Goal: Task Accomplishment & Management: Complete application form

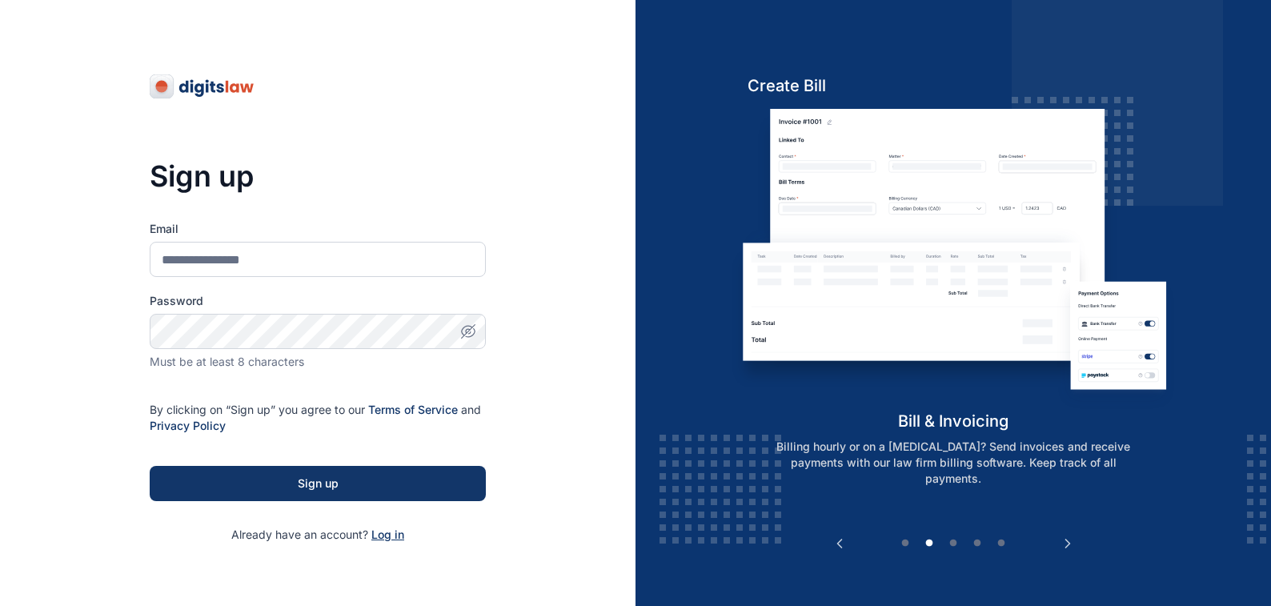
click at [385, 539] on span "Log in" at bounding box center [387, 534] width 33 height 14
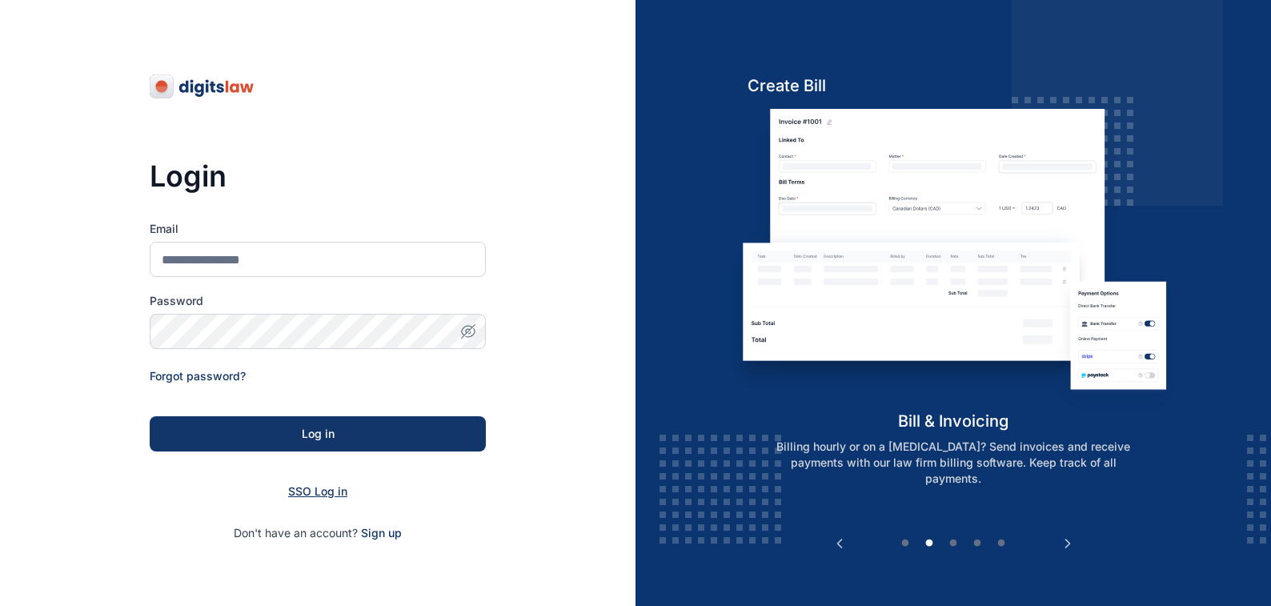
click at [303, 491] on span "SSO Log in" at bounding box center [317, 491] width 59 height 14
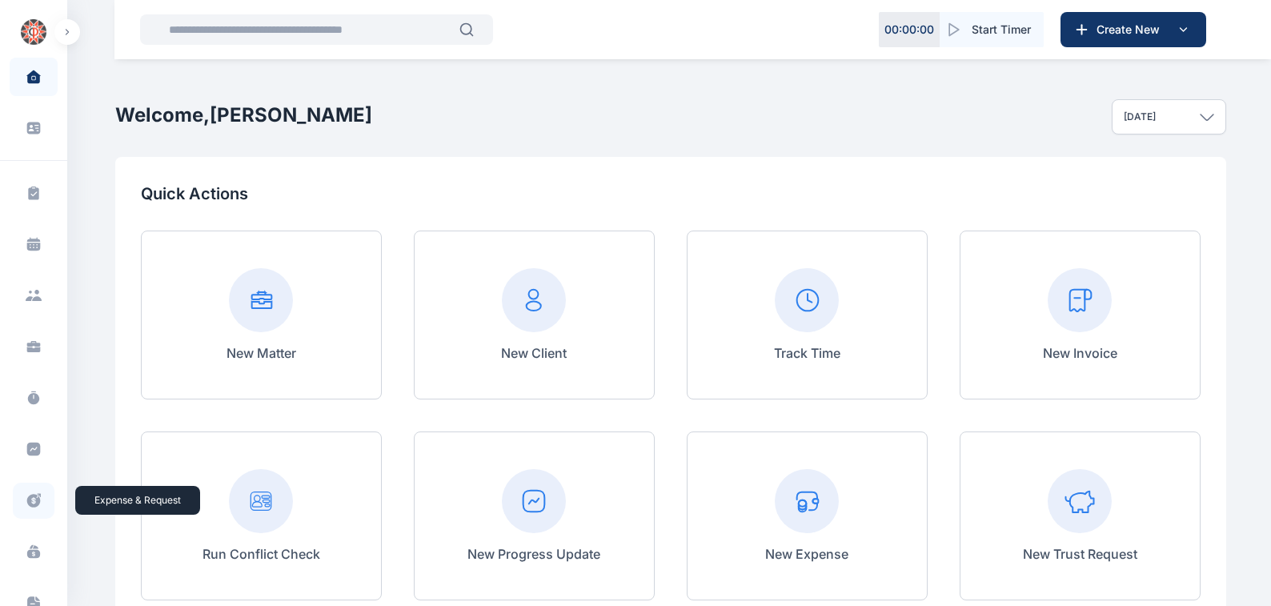
click at [31, 499] on icon at bounding box center [34, 500] width 16 height 17
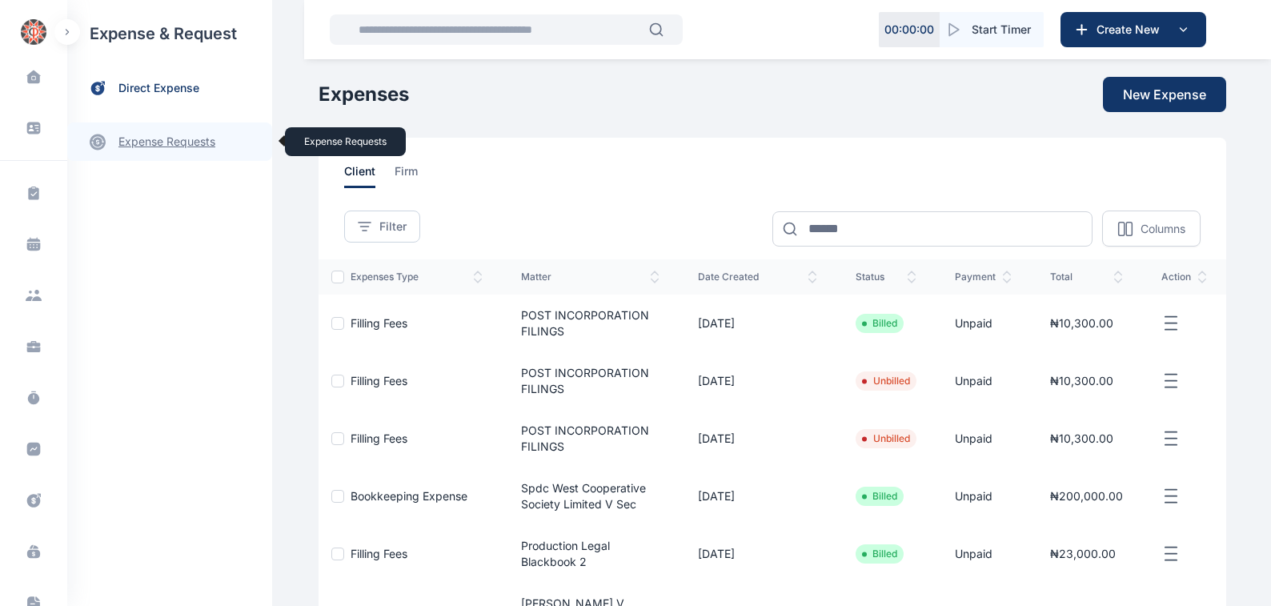
click at [150, 141] on link "expense requests expense requests" at bounding box center [169, 141] width 205 height 38
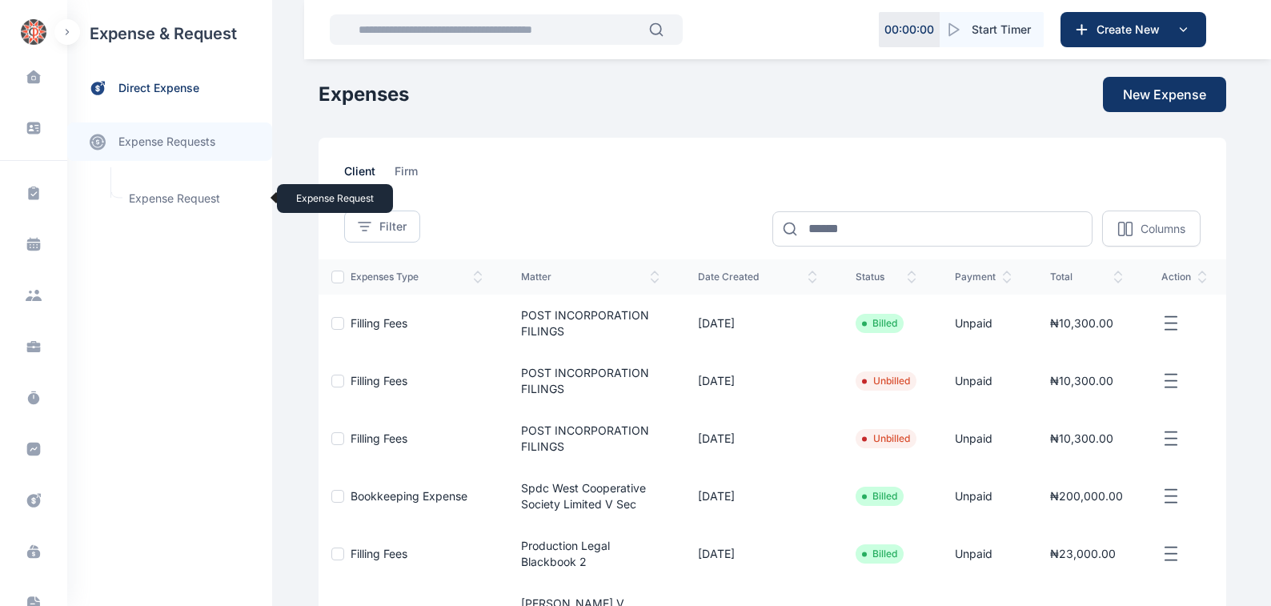
click at [154, 197] on span "Expense Request Expense Request" at bounding box center [191, 198] width 145 height 30
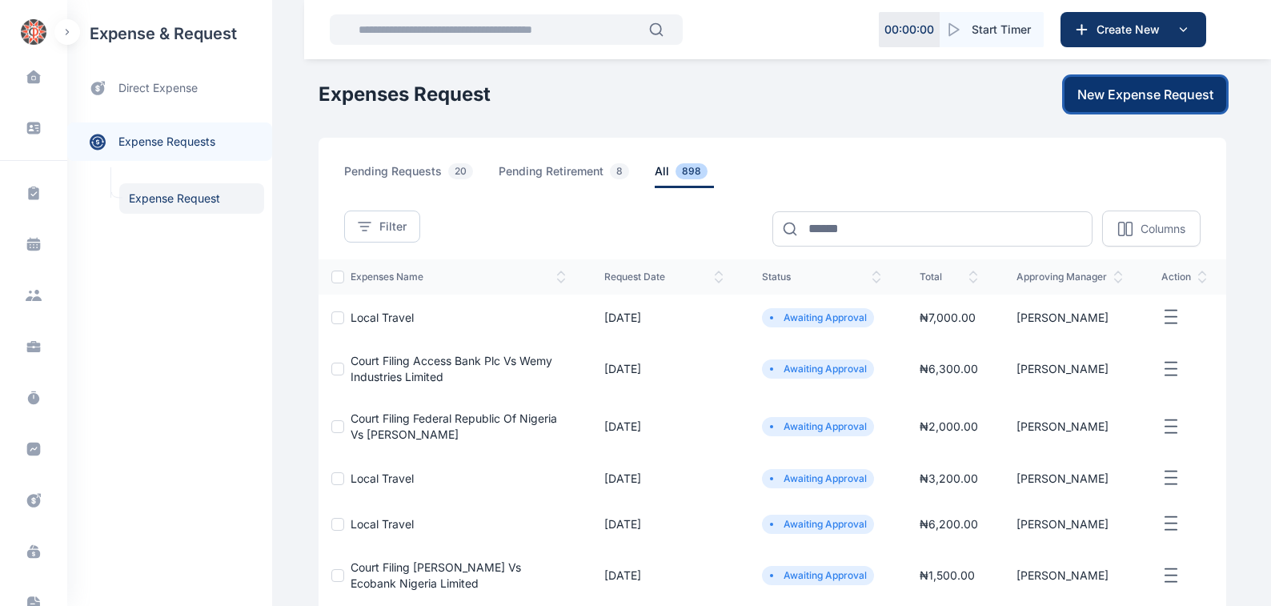
click at [1139, 94] on span "New Expense Request" at bounding box center [1145, 94] width 136 height 19
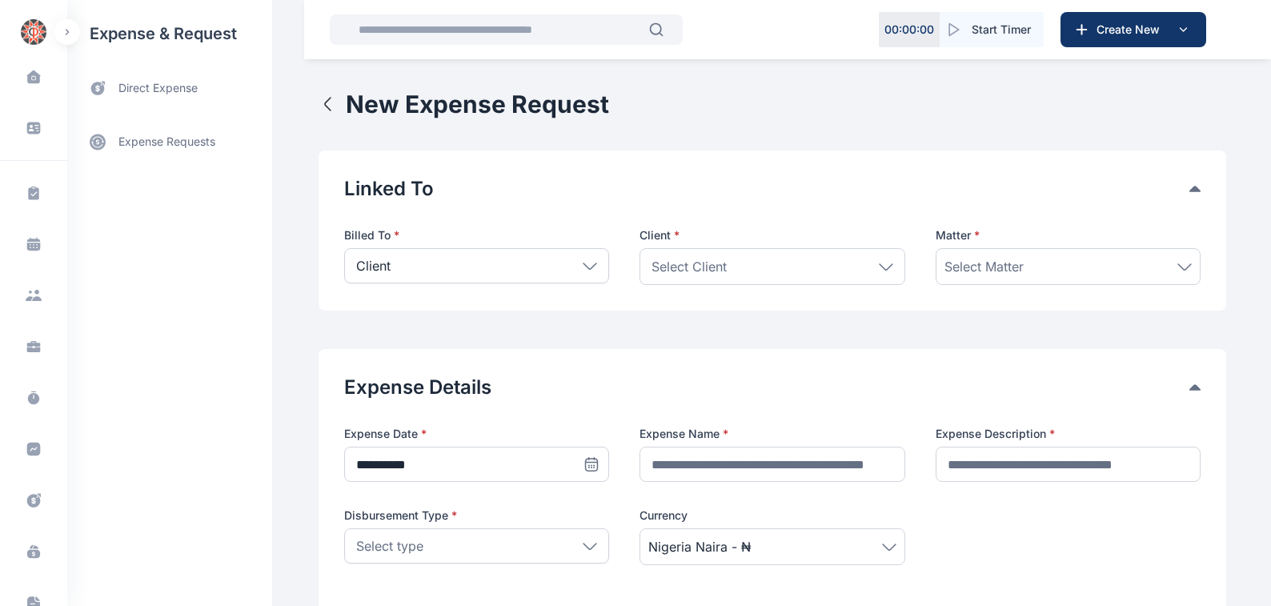
click at [585, 266] on icon at bounding box center [590, 265] width 14 height 7
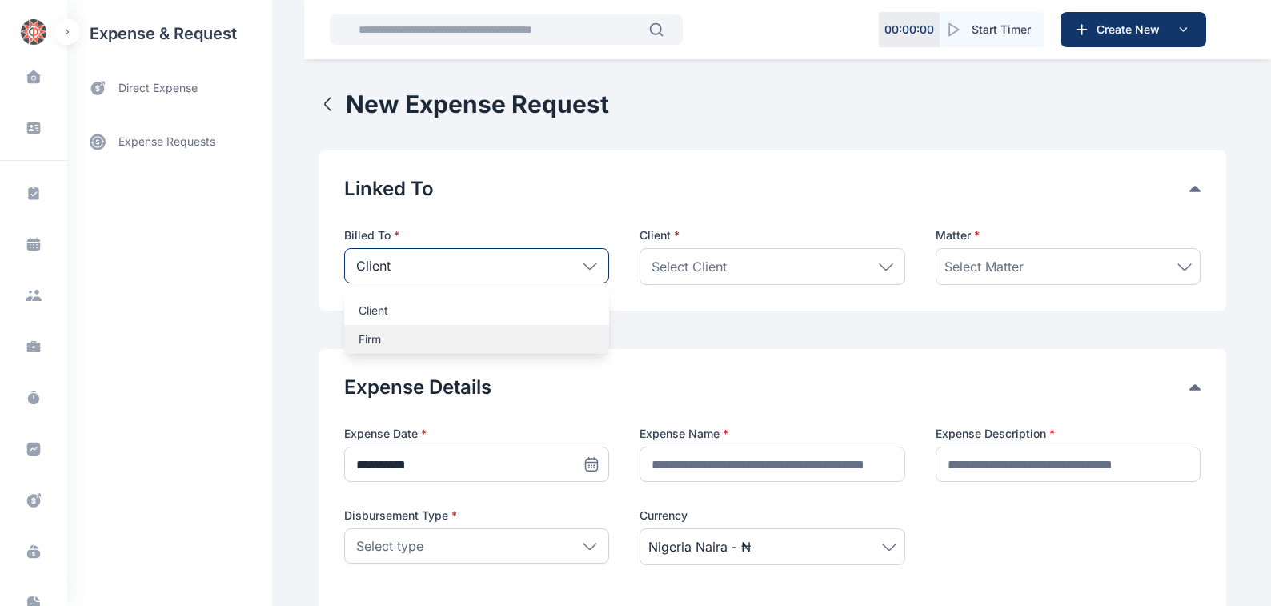
click at [360, 341] on p "Firm" at bounding box center [476, 339] width 236 height 16
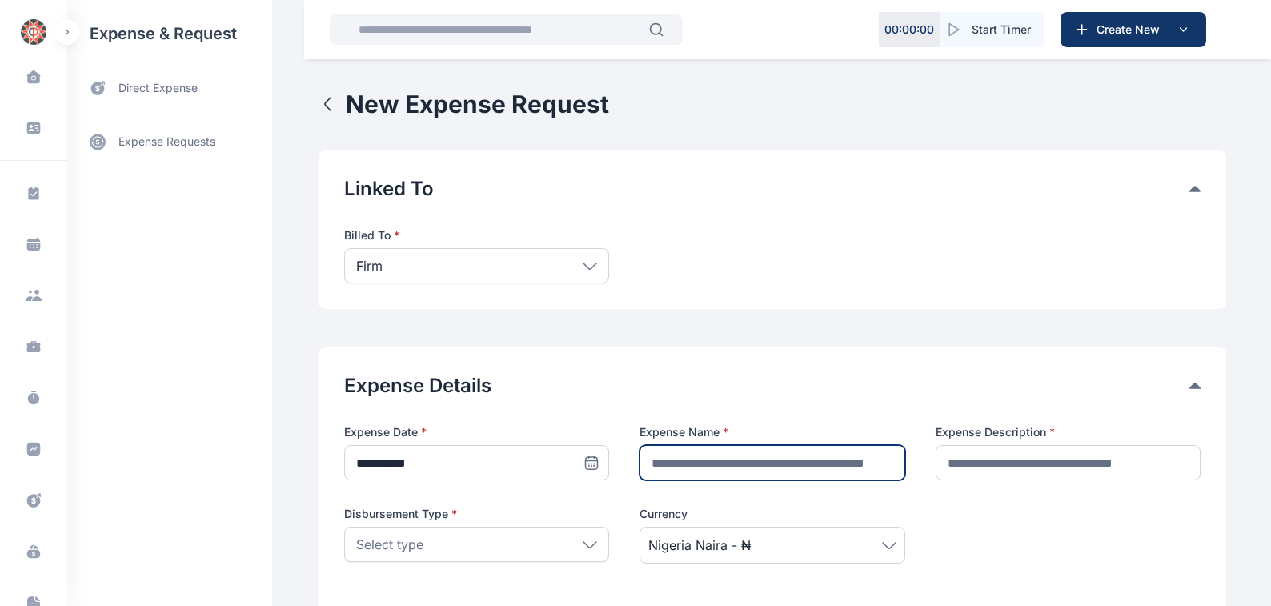
click at [657, 464] on input "text" at bounding box center [771, 462] width 265 height 35
type input "**********"
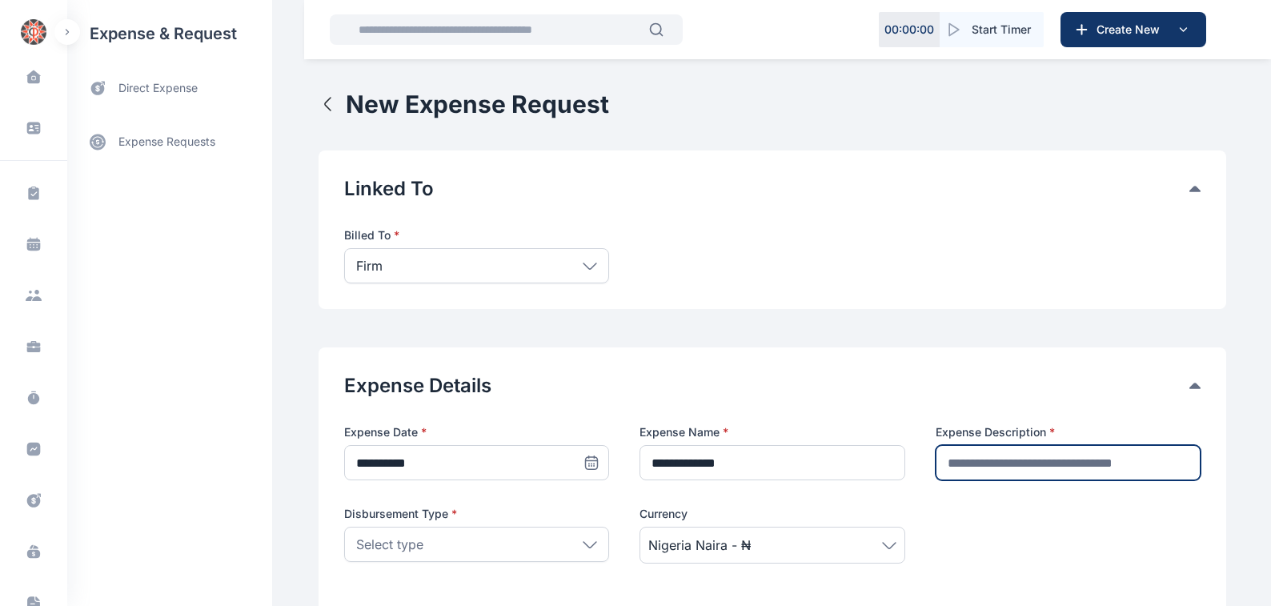
click at [951, 461] on input "text" at bounding box center [1067, 462] width 265 height 35
type input "********"
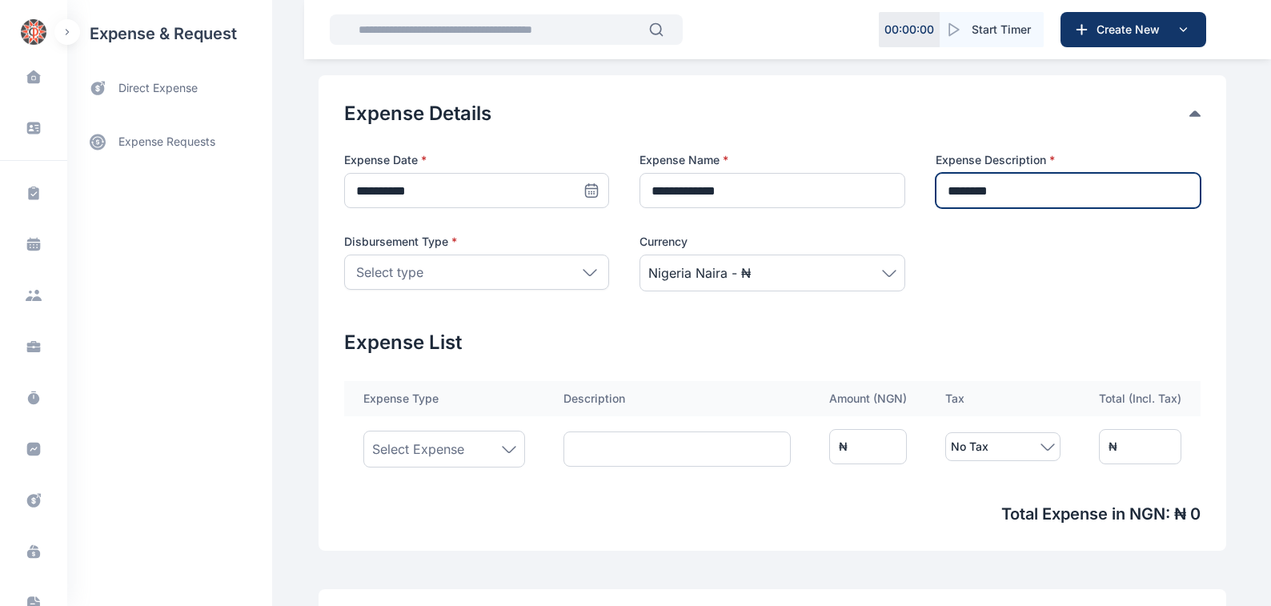
scroll to position [272, 0]
click at [583, 270] on icon at bounding box center [590, 272] width 14 height 7
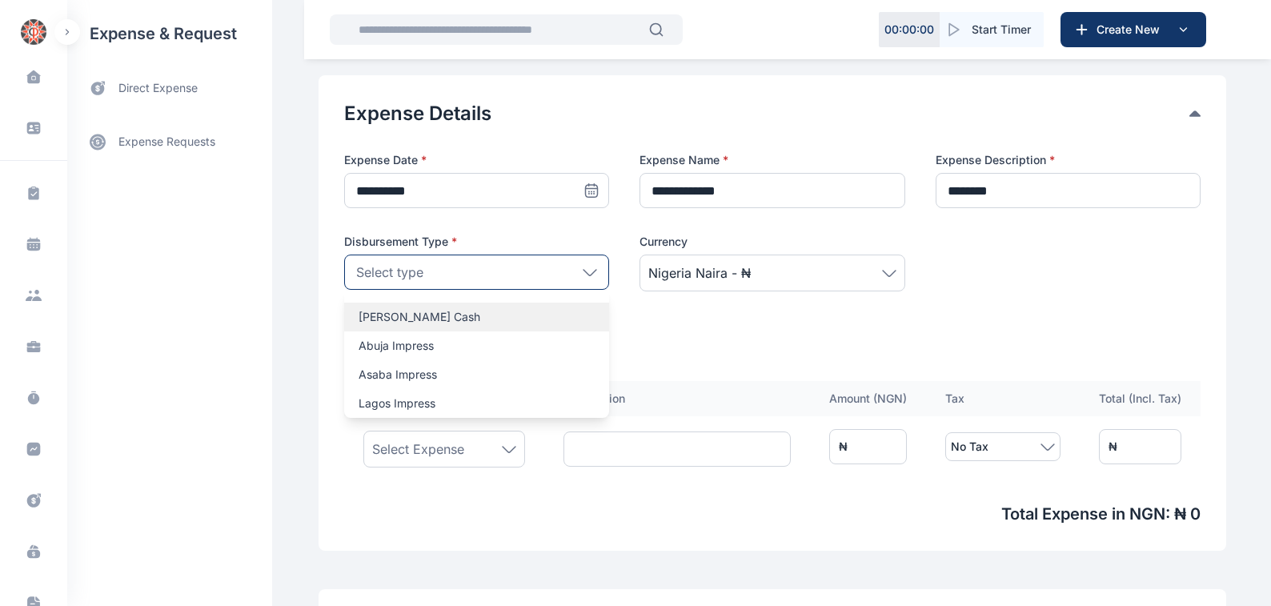
click at [363, 318] on p "[PERSON_NAME] Cash" at bounding box center [476, 317] width 236 height 16
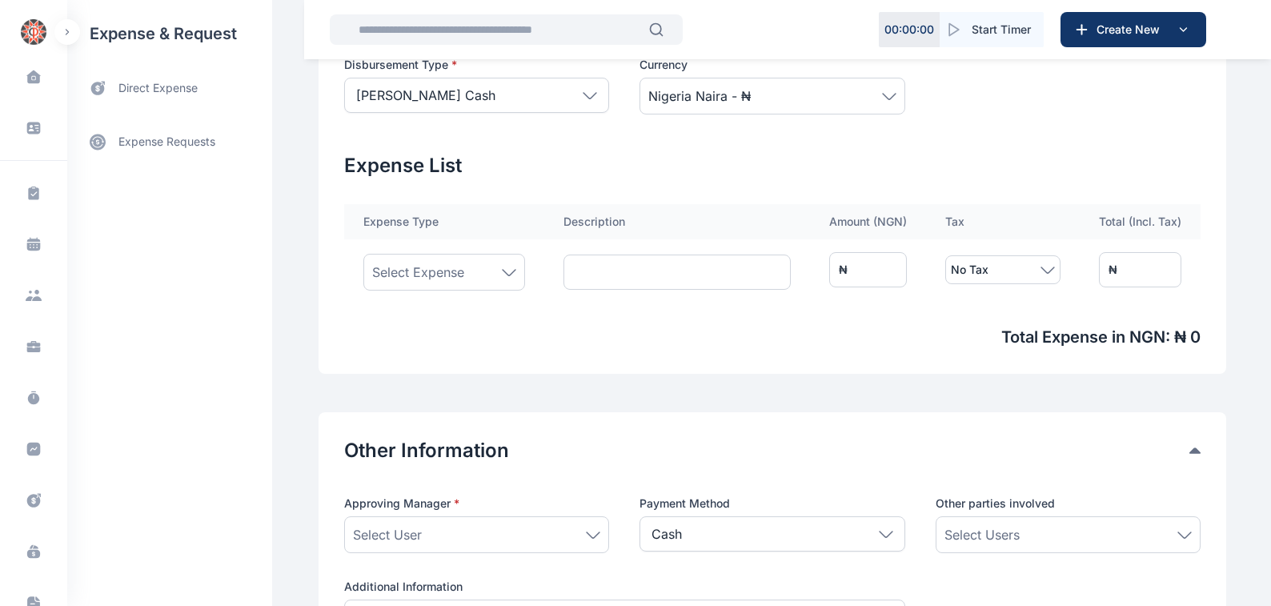
scroll to position [454, 0]
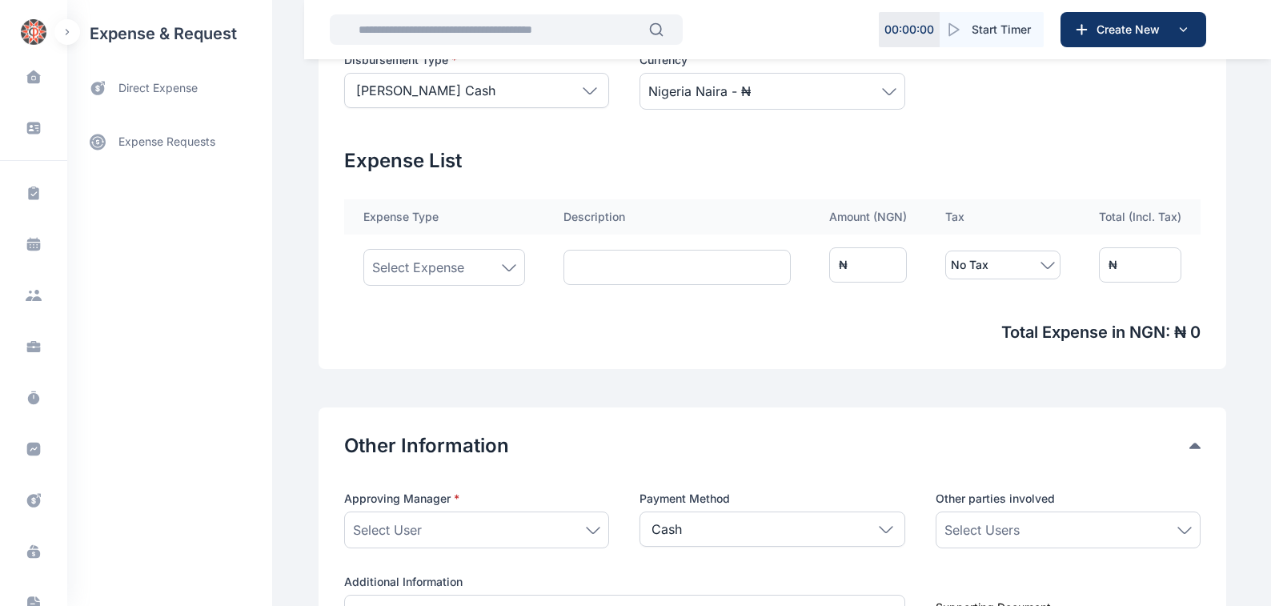
click at [502, 264] on icon at bounding box center [509, 267] width 14 height 7
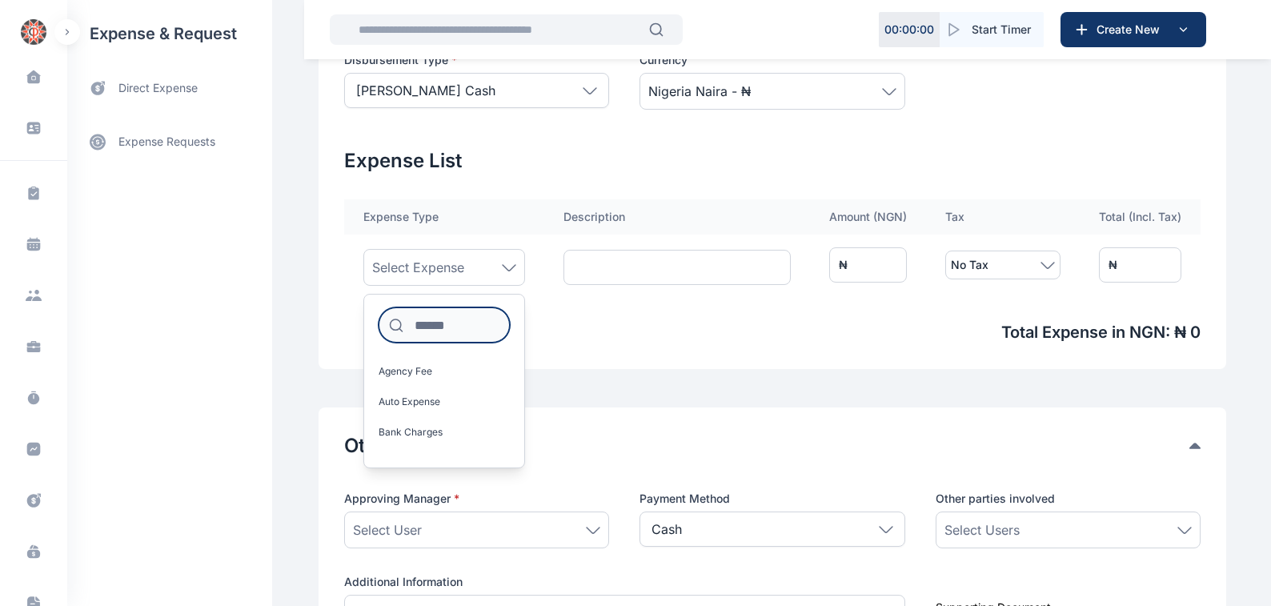
drag, startPoint x: 412, startPoint y: 322, endPoint x: 428, endPoint y: 297, distance: 29.5
click at [414, 321] on input at bounding box center [443, 324] width 131 height 35
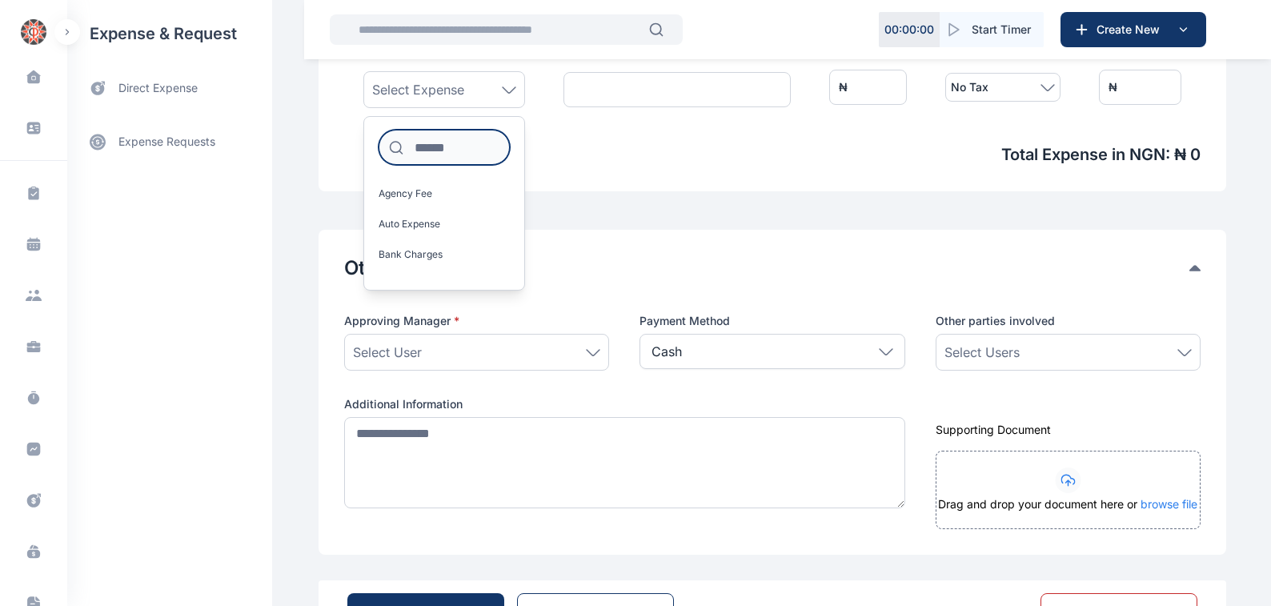
scroll to position [635, 0]
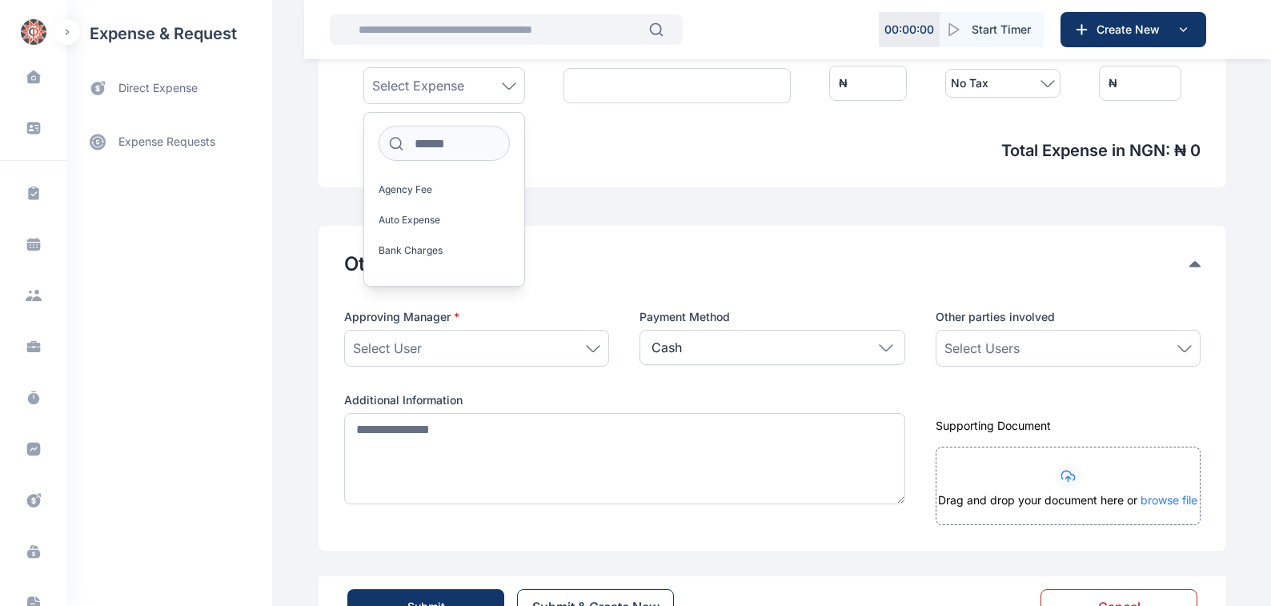
click at [298, 207] on div "**********" at bounding box center [635, 14] width 1271 height 1298
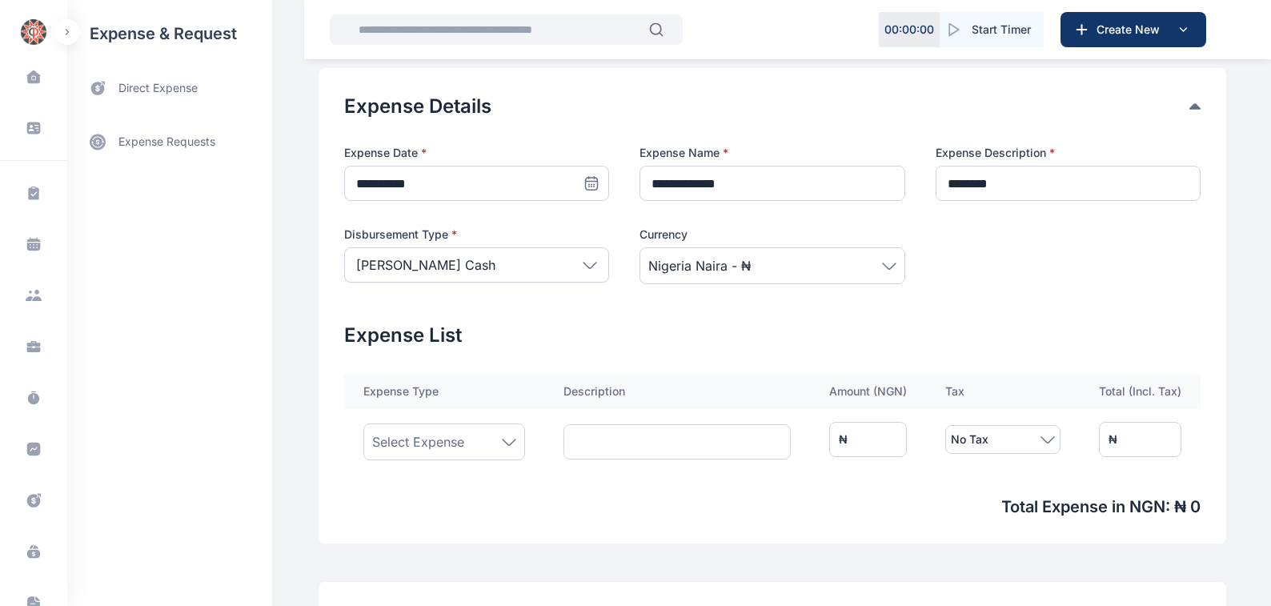
scroll to position [272, 0]
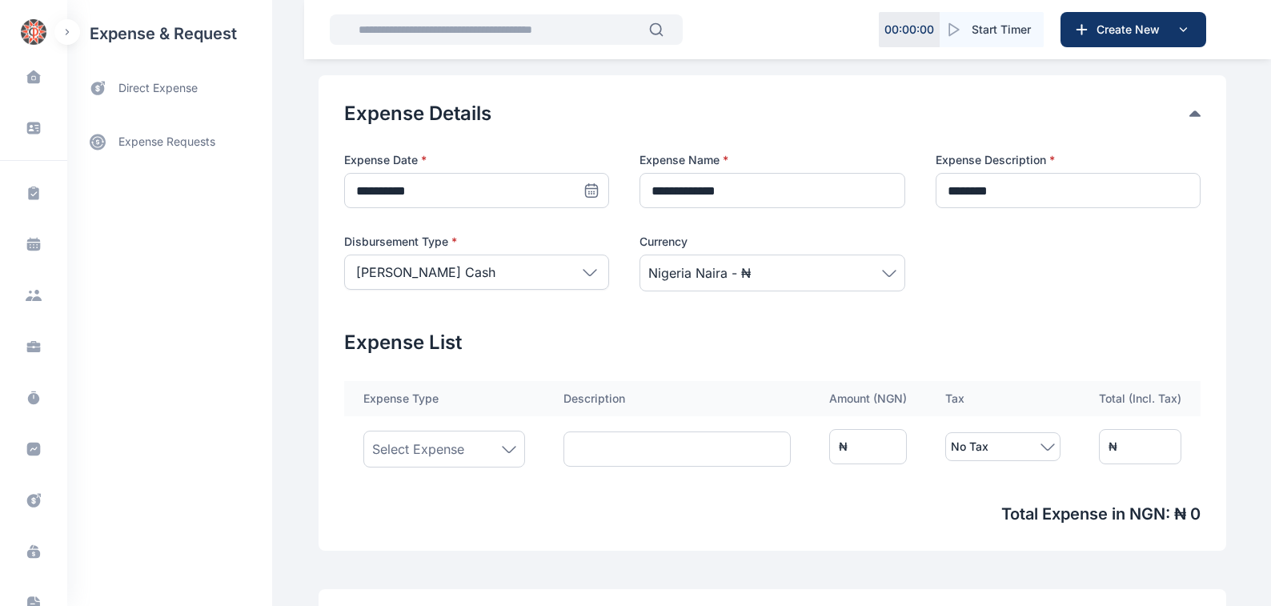
click at [503, 447] on icon at bounding box center [509, 449] width 14 height 7
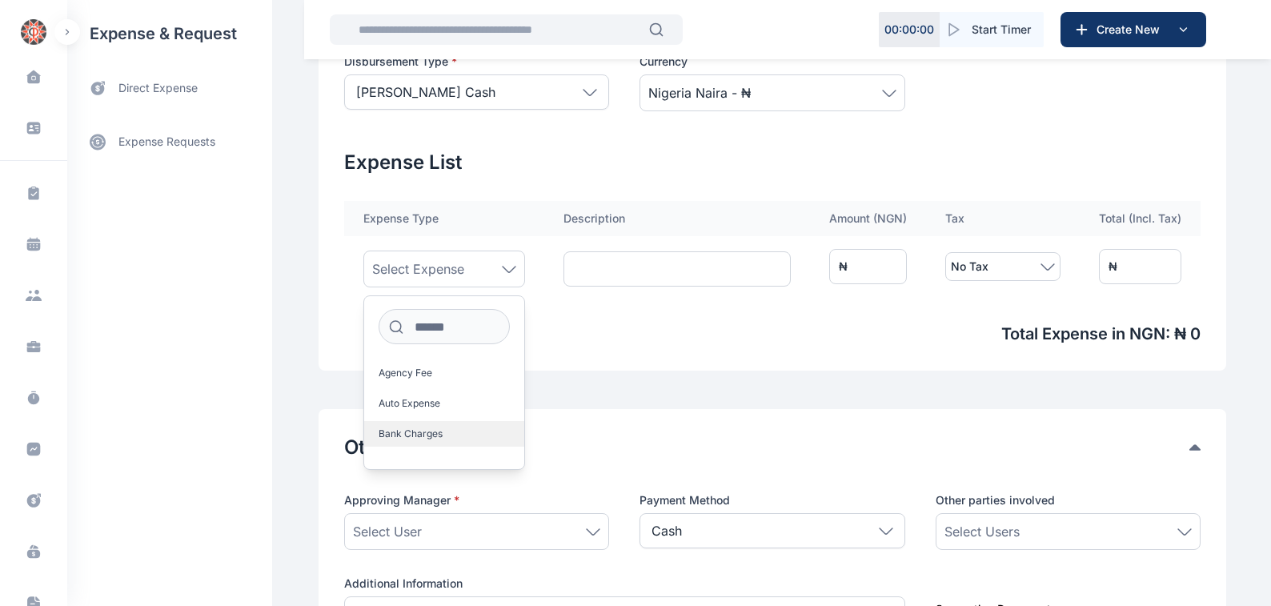
scroll to position [454, 0]
click at [408, 320] on input at bounding box center [443, 324] width 131 height 35
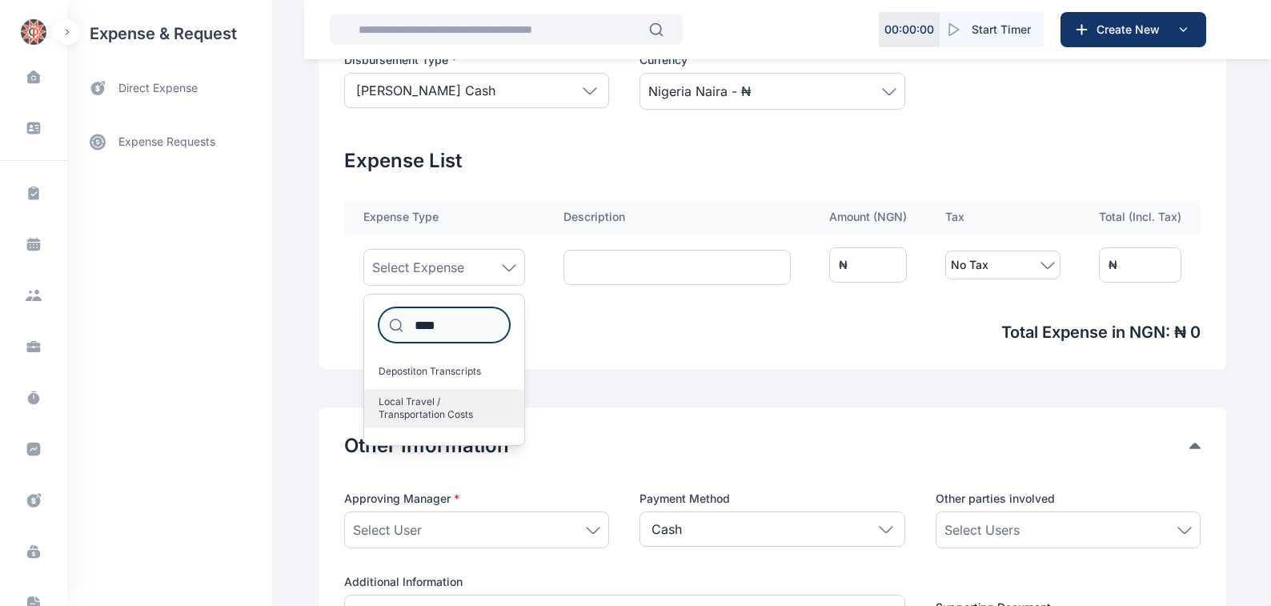
type input "****"
click at [415, 398] on span "Local Travel / Transportation Costs" at bounding box center [437, 408] width 118 height 26
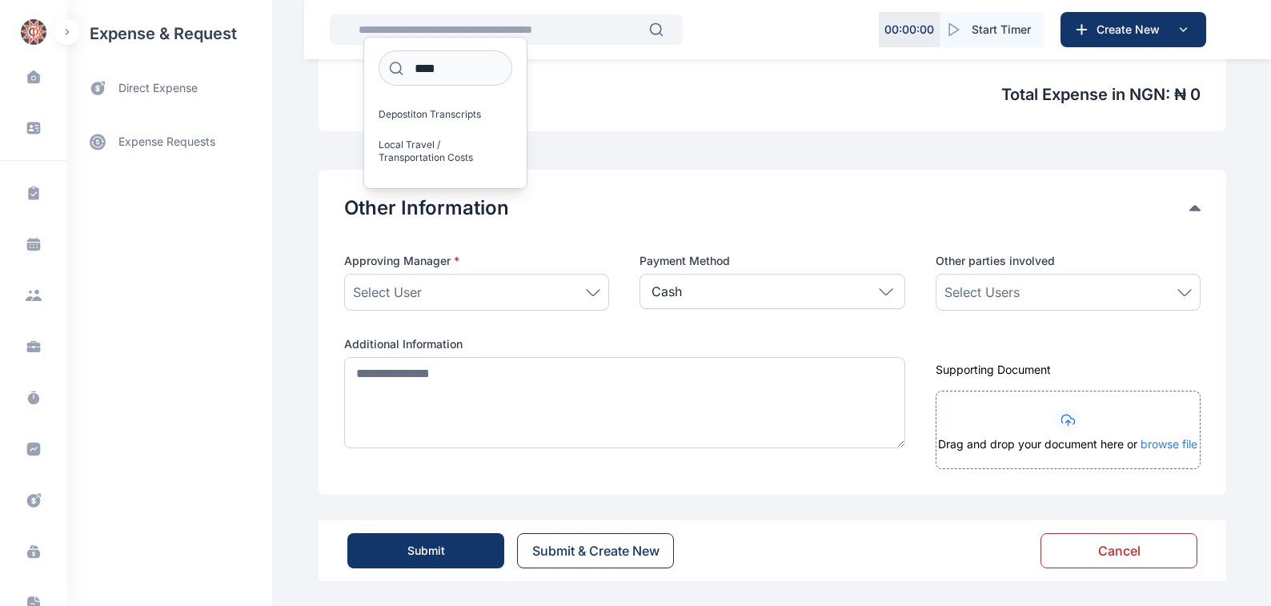
scroll to position [711, 0]
click at [586, 290] on icon at bounding box center [593, 291] width 14 height 7
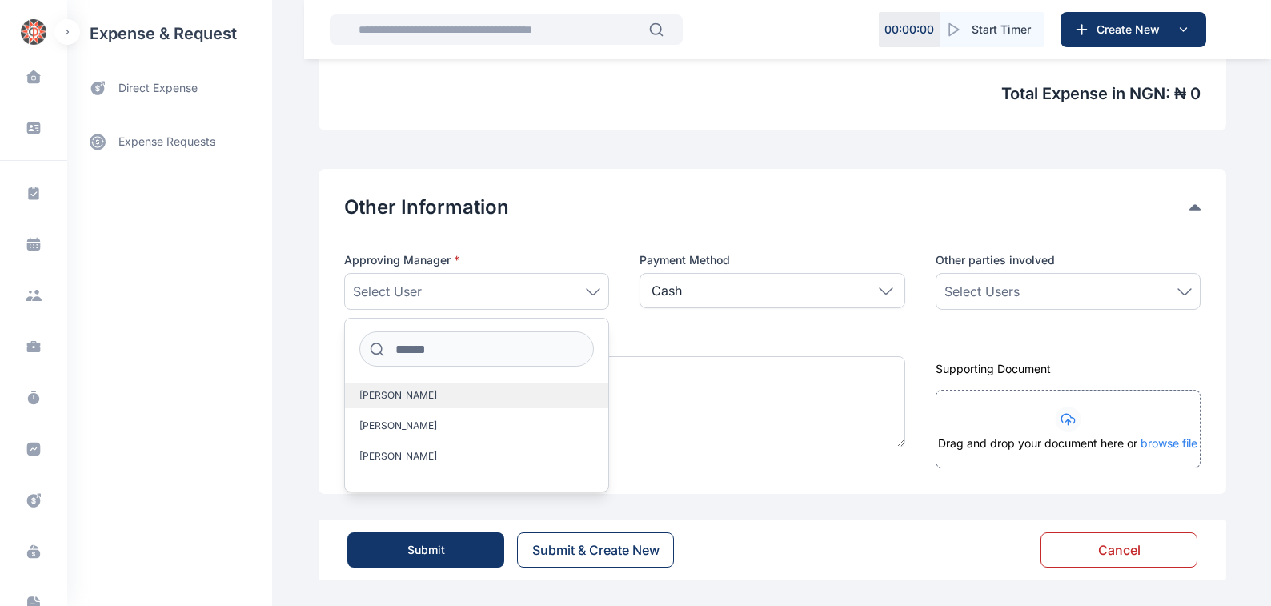
click at [376, 395] on span "[PERSON_NAME]" at bounding box center [398, 395] width 78 height 13
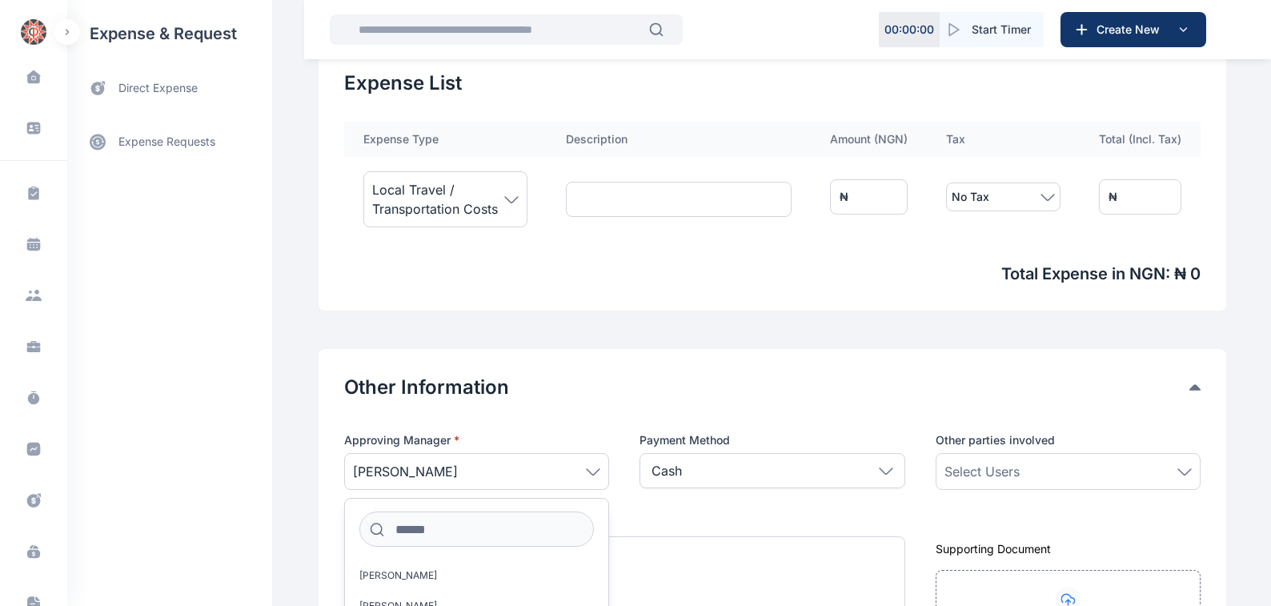
scroll to position [529, 0]
click at [1183, 474] on icon at bounding box center [1184, 474] width 14 height 7
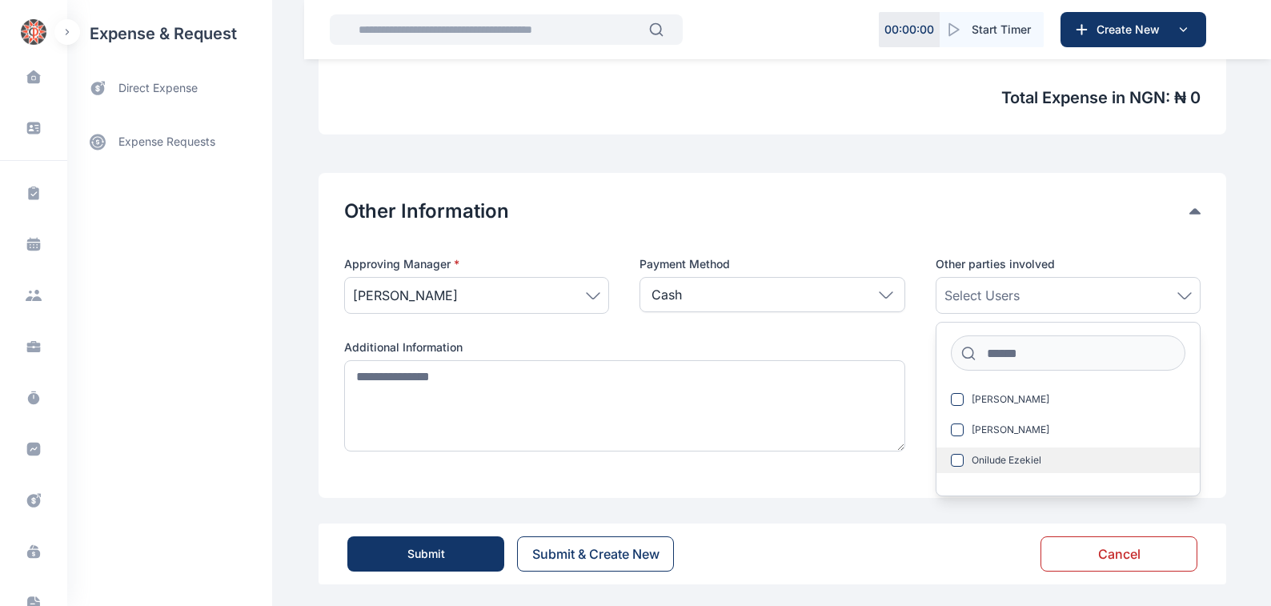
scroll to position [711, 0]
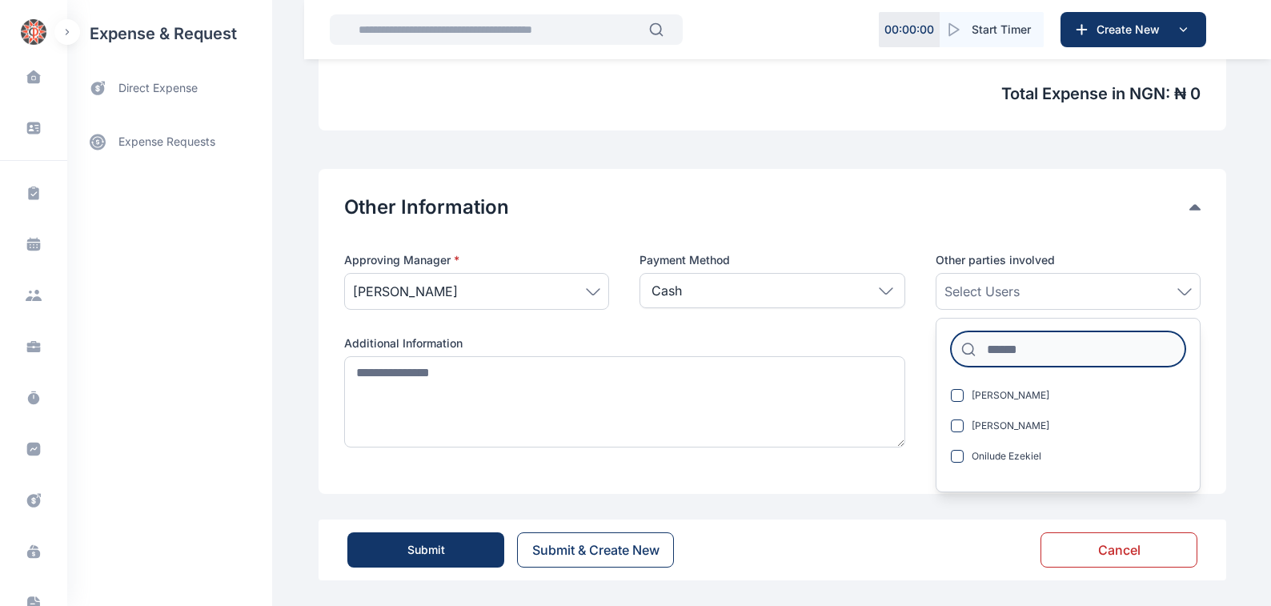
click at [996, 354] on input at bounding box center [1068, 348] width 234 height 35
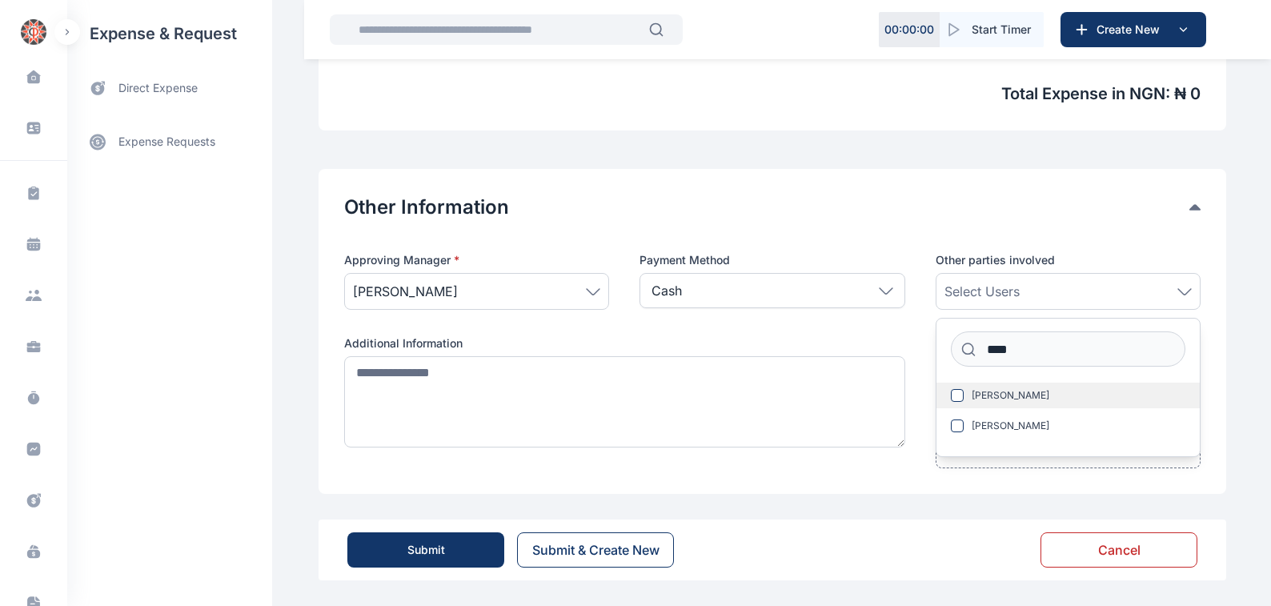
click at [988, 394] on span "[PERSON_NAME]" at bounding box center [1010, 395] width 78 height 13
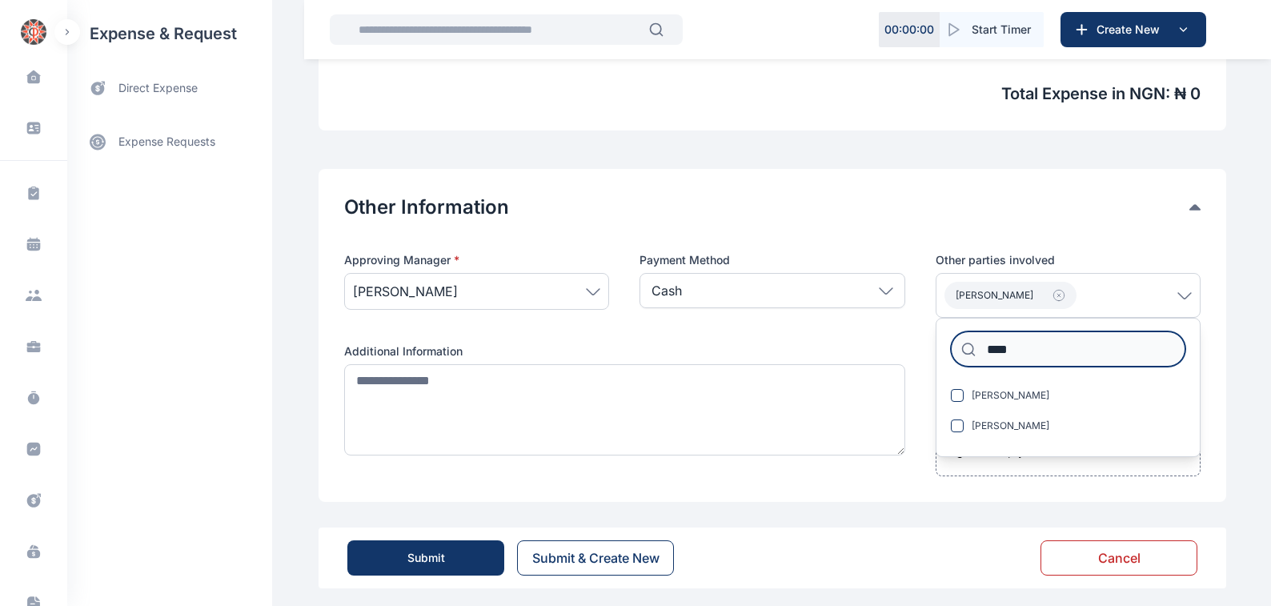
click at [1016, 341] on input "****" at bounding box center [1068, 348] width 234 height 35
type input "*"
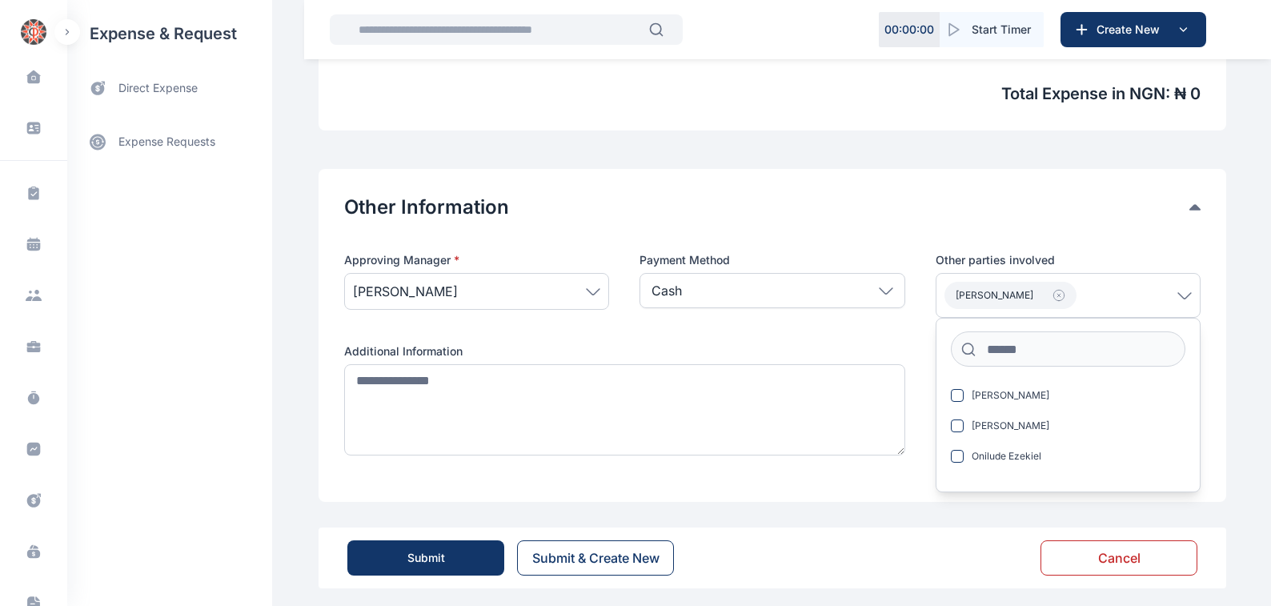
drag, startPoint x: 923, startPoint y: 374, endPoint x: 915, endPoint y: 374, distance: 8.0
click at [919, 374] on div "Approving Manager * [PERSON_NAME] Payment Method Cash Cash Cheque Credit Card O…" at bounding box center [772, 364] width 856 height 224
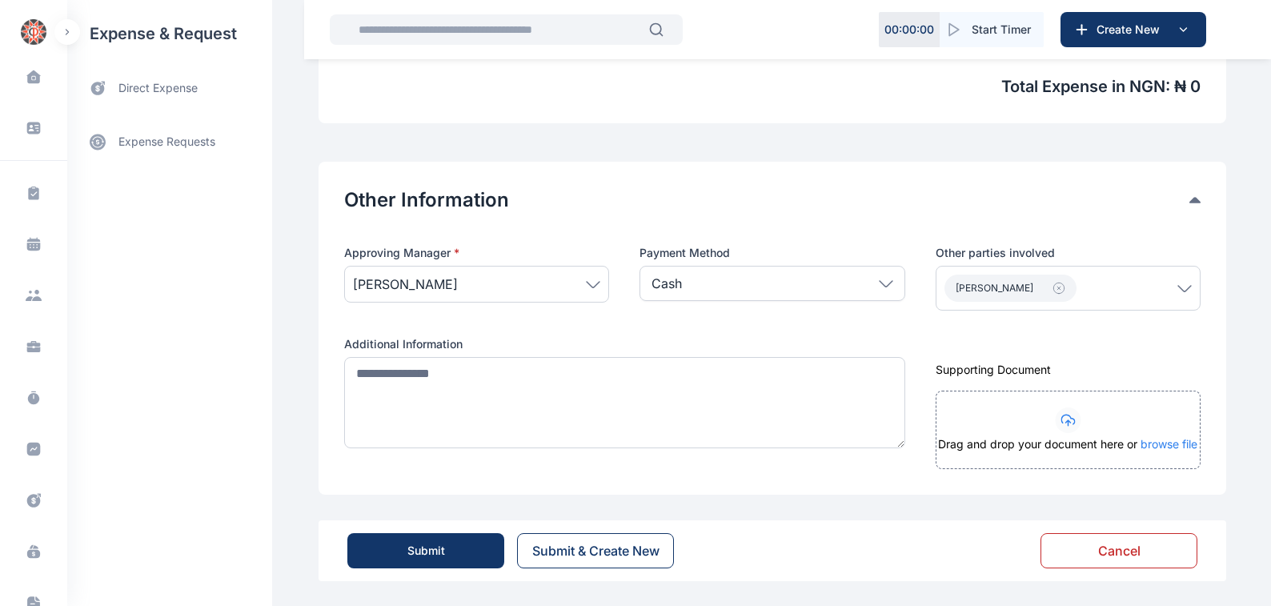
scroll to position [719, 0]
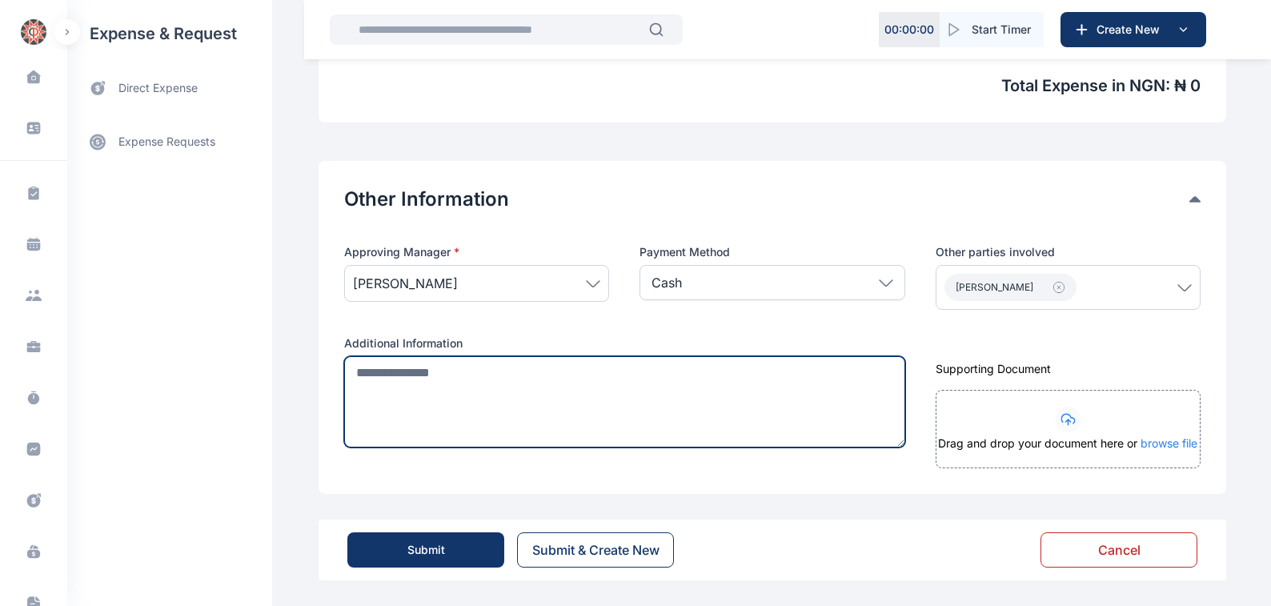
click at [351, 371] on textarea at bounding box center [624, 401] width 561 height 91
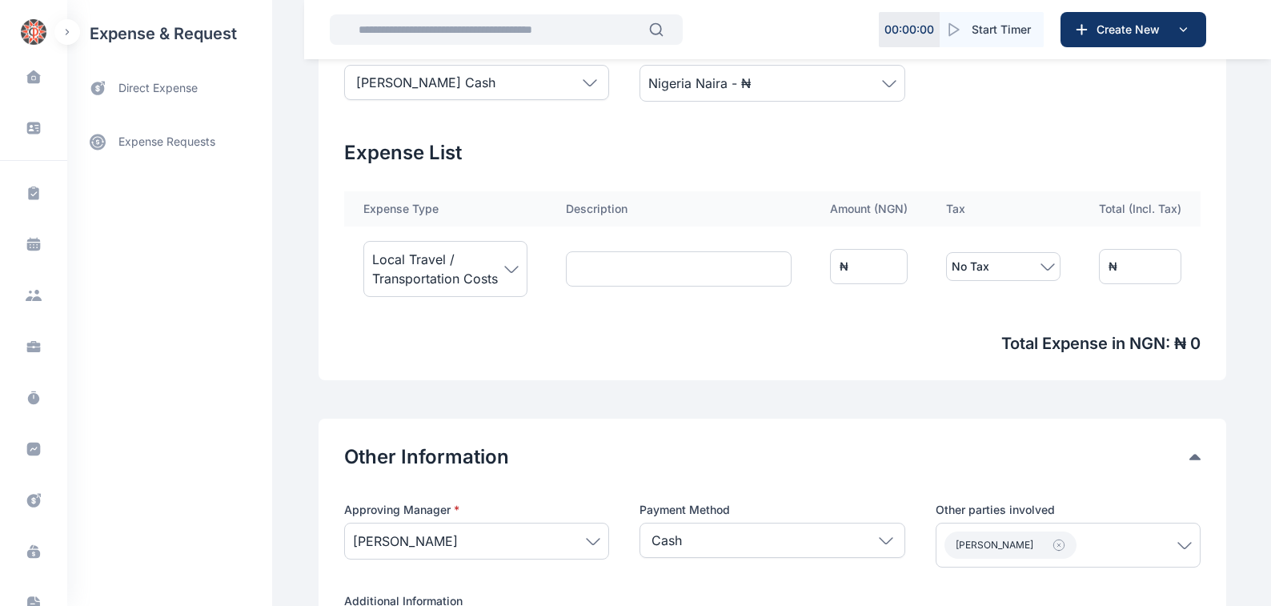
scroll to position [447, 0]
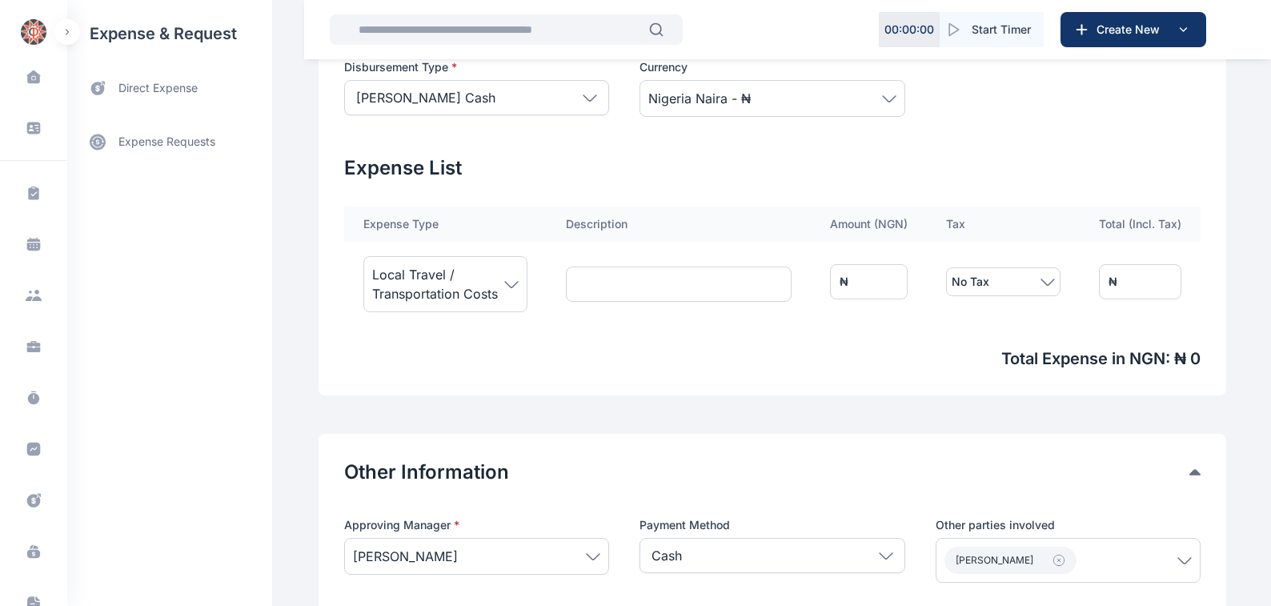
type textarea "**********"
drag, startPoint x: 895, startPoint y: 278, endPoint x: 799, endPoint y: 282, distance: 96.1
click at [839, 281] on div "₦ *" at bounding box center [869, 281] width 78 height 35
type input "*"
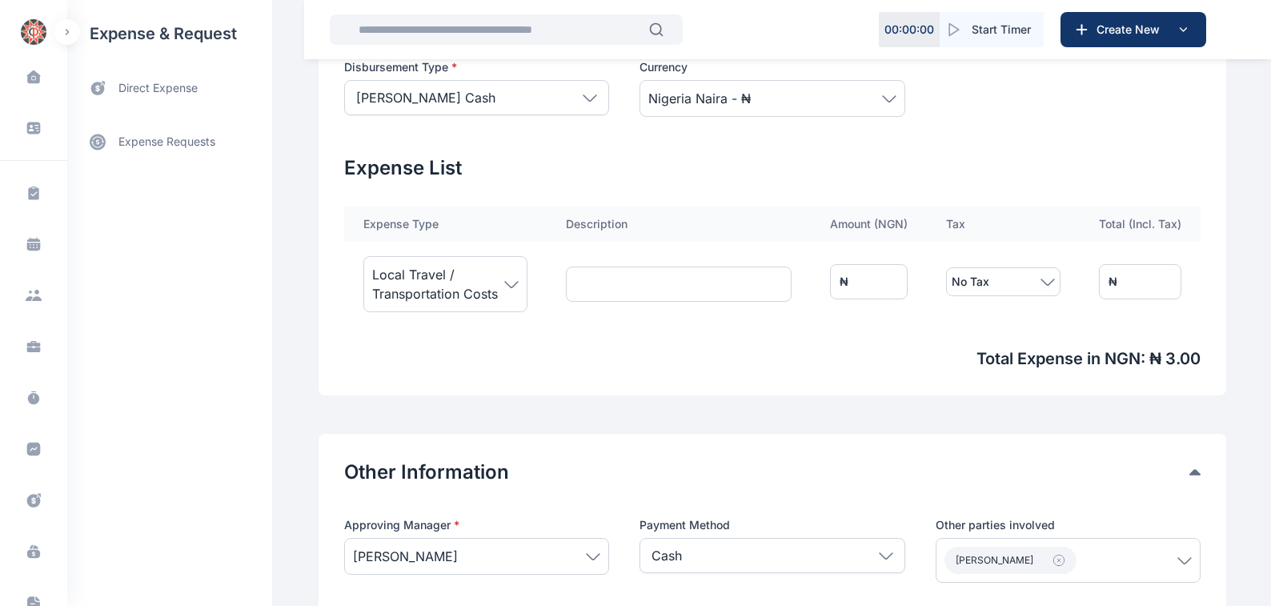
type input "**"
type input "***"
type input "****"
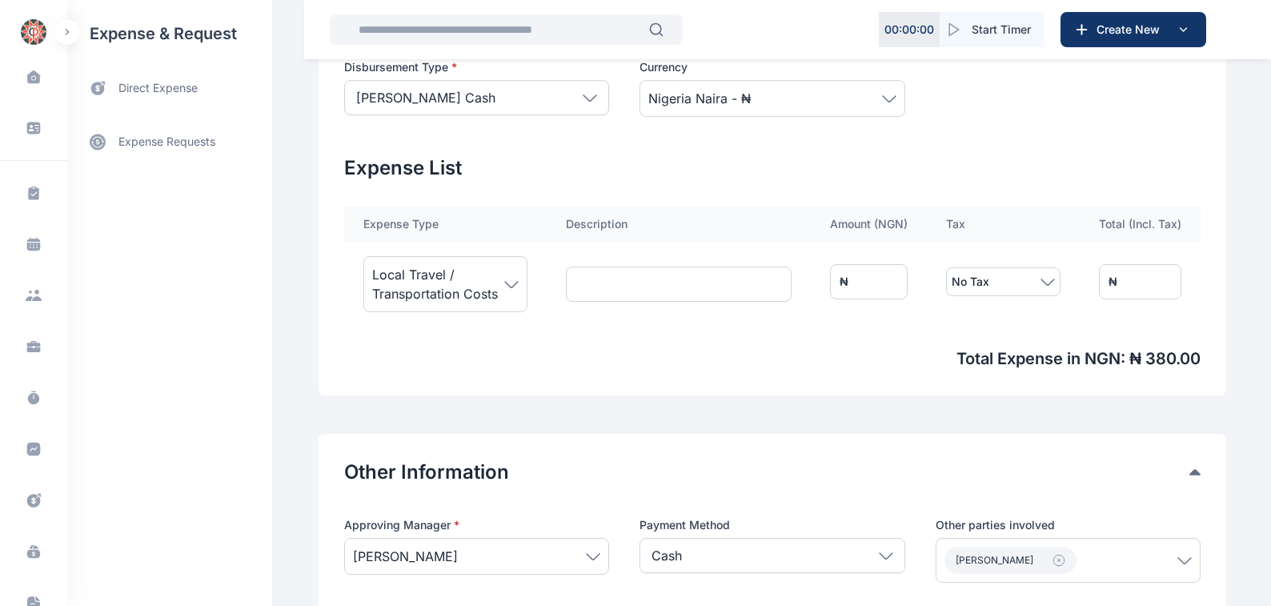
type input "****"
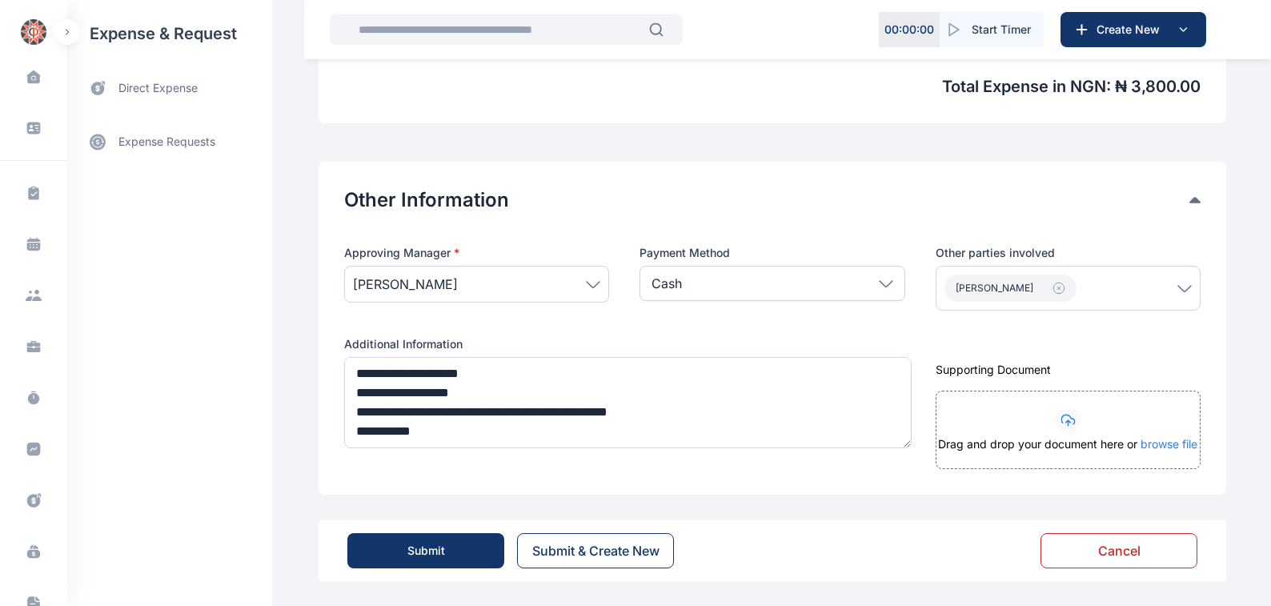
scroll to position [719, 0]
type input "****"
click at [413, 550] on div "Submit" at bounding box center [426, 550] width 38 height 16
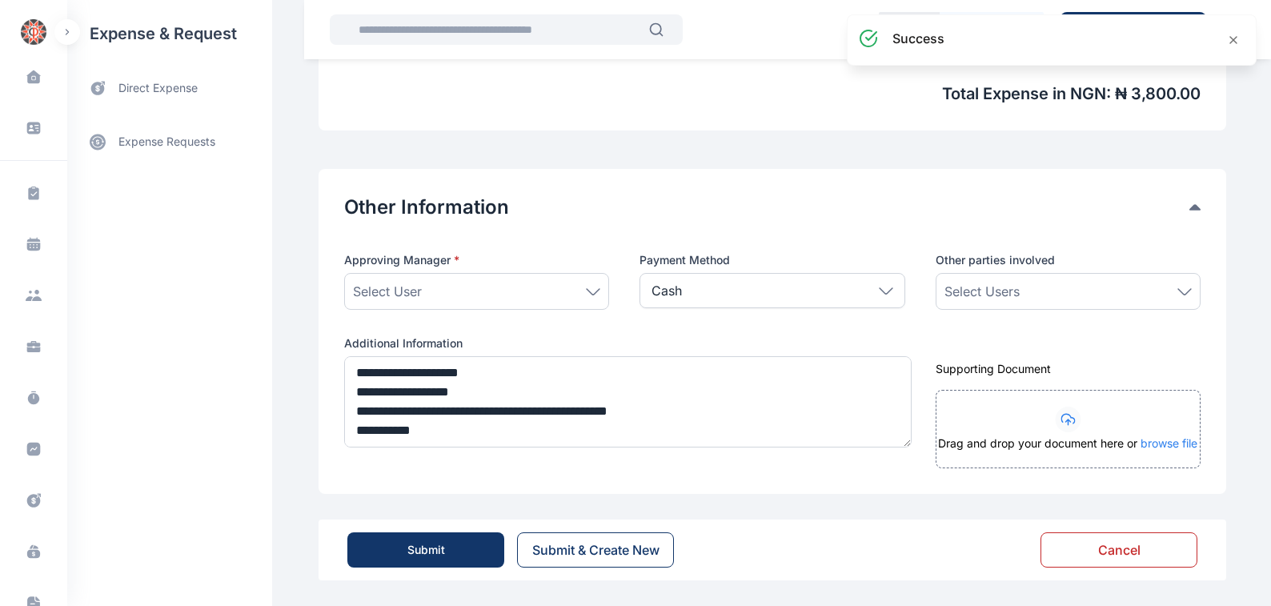
scroll to position [711, 0]
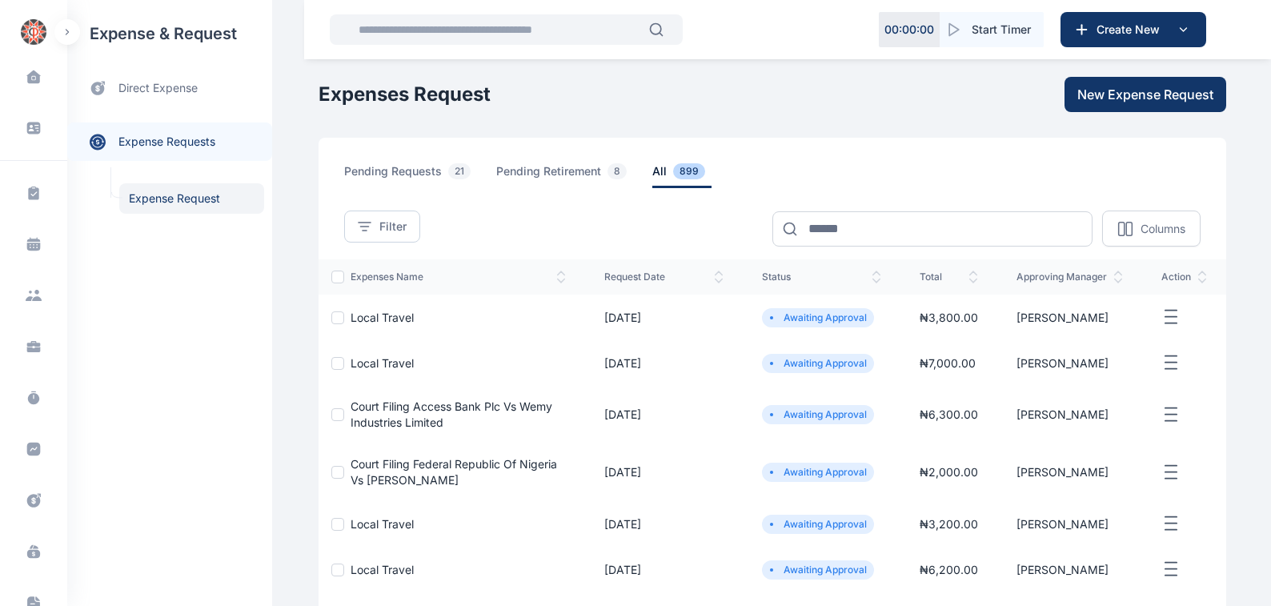
click at [361, 318] on span "Local Travel" at bounding box center [381, 317] width 63 height 14
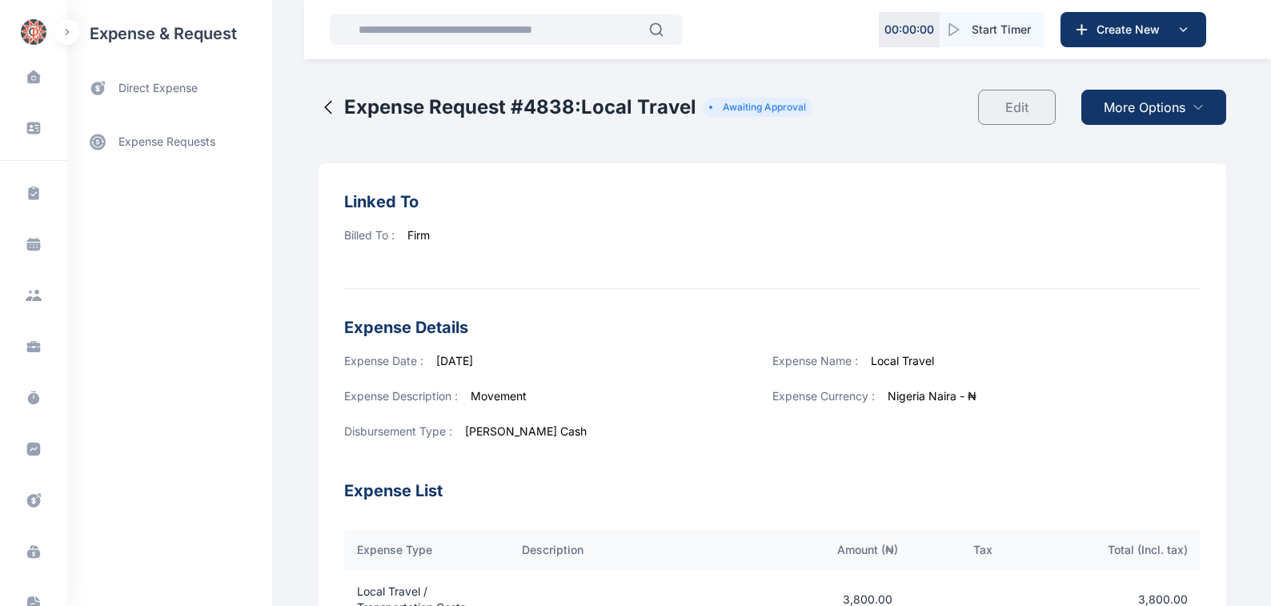
click at [1123, 105] on span "More Options" at bounding box center [1144, 107] width 82 height 19
click at [1152, 146] on span "Download PDF" at bounding box center [1149, 146] width 67 height 16
